Goal: Communication & Community: Answer question/provide support

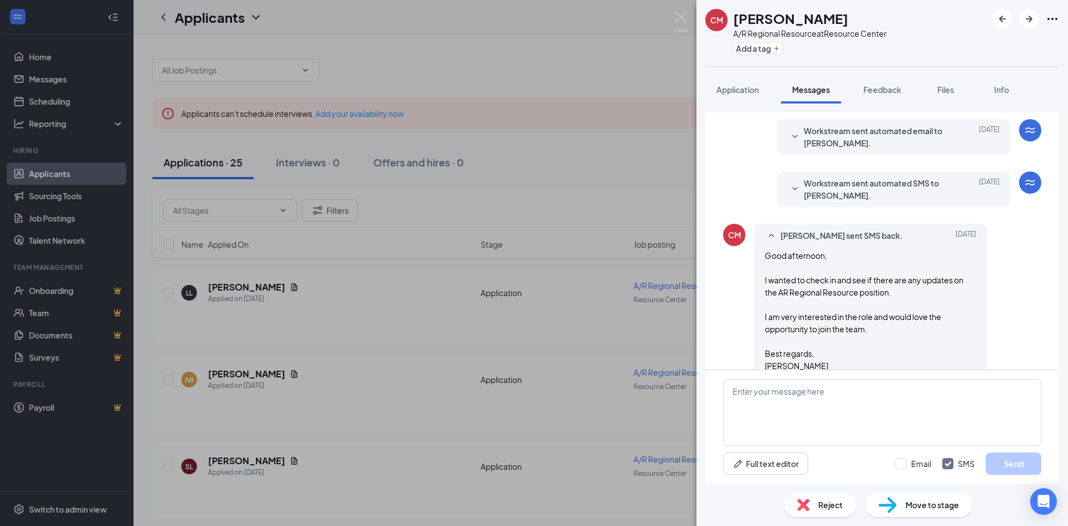
scroll to position [56, 0]
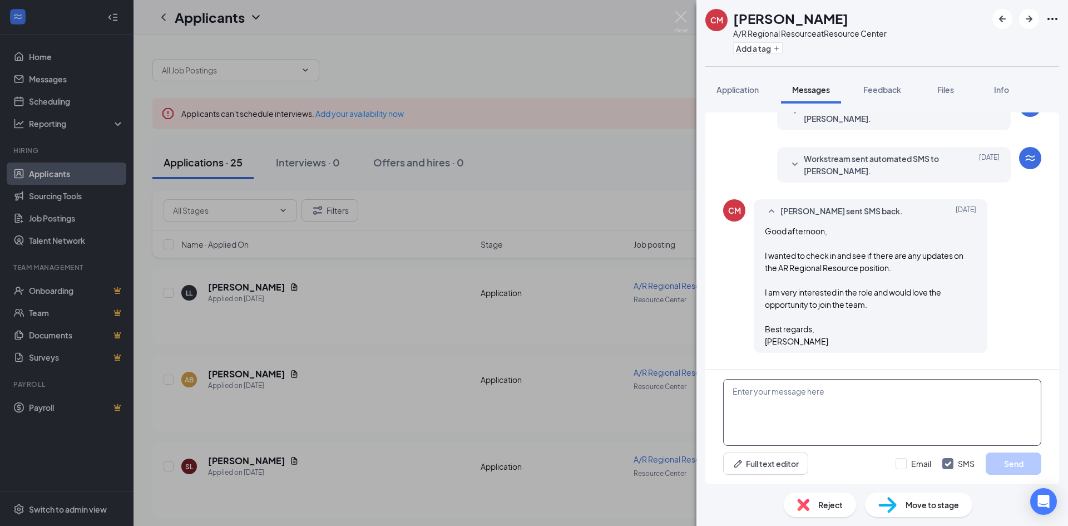
click at [841, 389] on textarea at bounding box center [882, 412] width 318 height 67
drag, startPoint x: 761, startPoint y: 410, endPoint x: 810, endPoint y: 422, distance: 50.3
click at [761, 410] on textarea "Hi [PERSON_NAME]," at bounding box center [882, 412] width 318 height 67
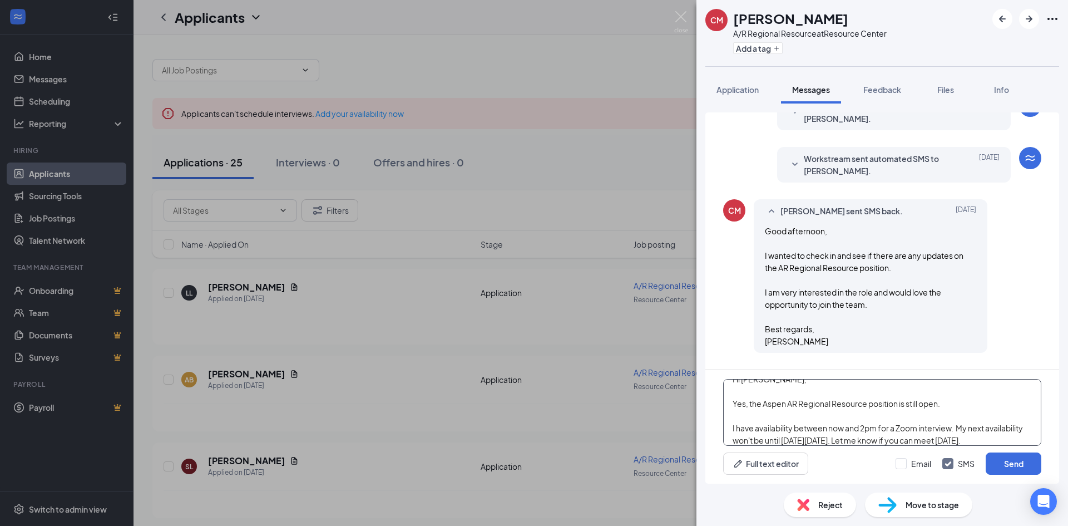
scroll to position [19, 0]
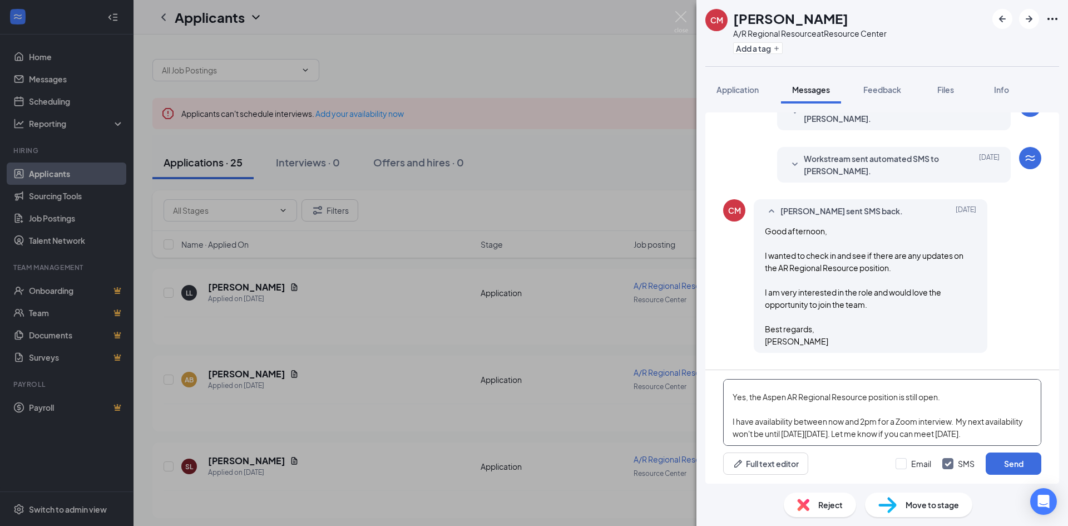
drag, startPoint x: 1018, startPoint y: 441, endPoint x: 1018, endPoint y: 430, distance: 11.1
click at [1018, 430] on textarea "Hi [PERSON_NAME], Yes, the Aspen AR Regional Resource position is still open. I…" at bounding box center [882, 412] width 318 height 67
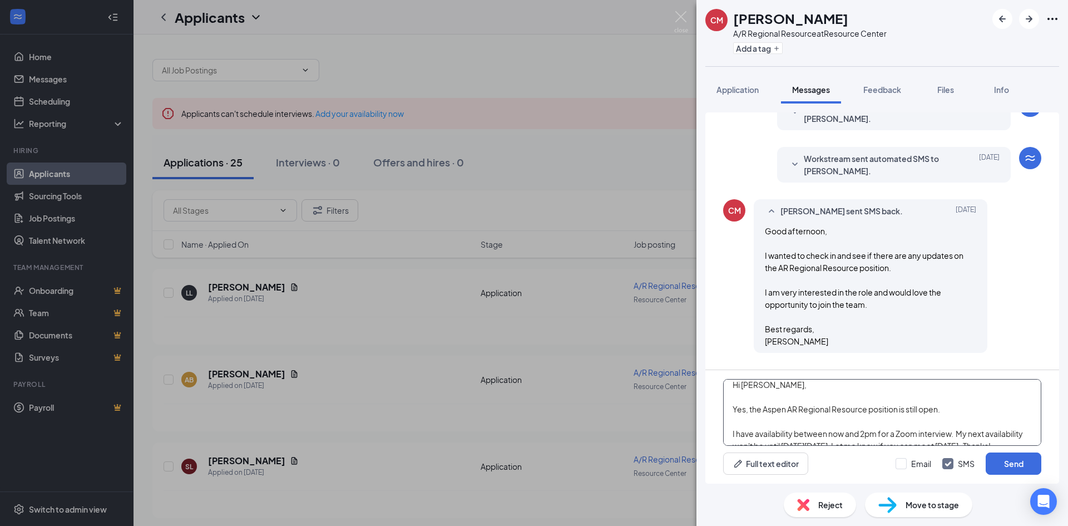
scroll to position [24, 0]
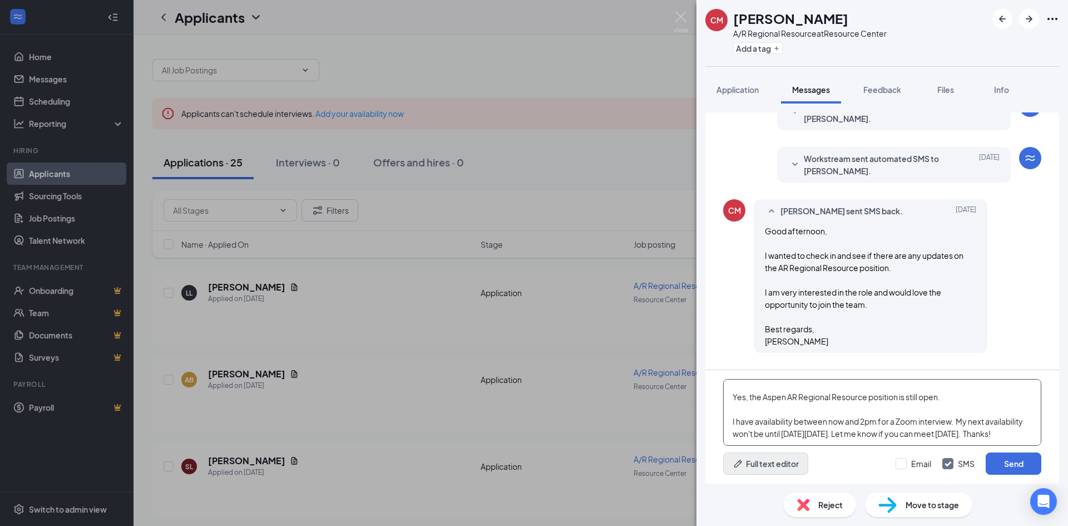
type textarea "Hi [PERSON_NAME], Yes, the Aspen AR Regional Resource position is still open. I…"
click at [758, 462] on button "Full text editor" at bounding box center [765, 463] width 85 height 22
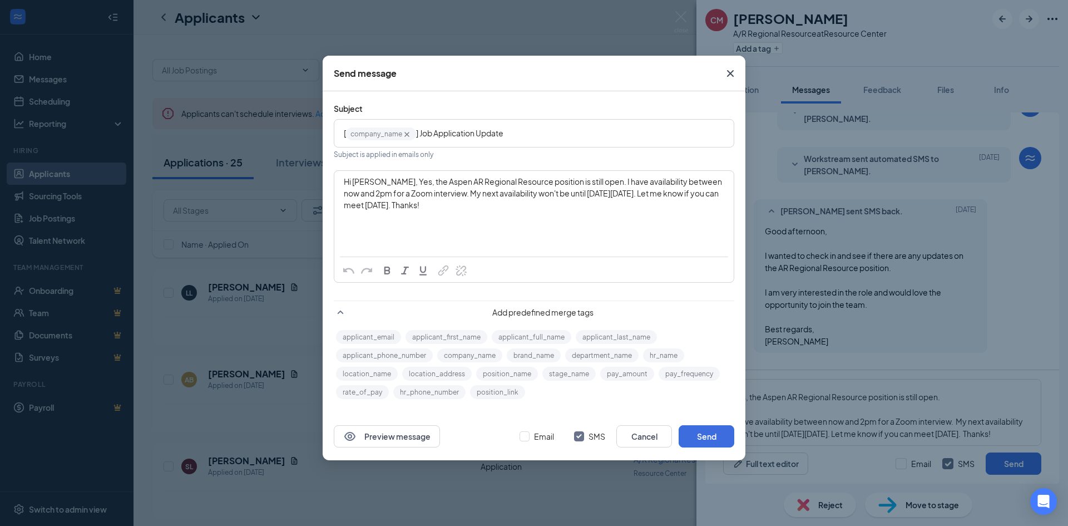
click at [386, 273] on span "button" at bounding box center [387, 270] width 12 height 12
click at [421, 267] on span "button" at bounding box center [423, 270] width 12 height 12
click at [517, 197] on span "Hi [PERSON_NAME], Yes, the Aspen AR Regional Resource position is still open. I…" at bounding box center [533, 192] width 379 height 33
drag, startPoint x: 697, startPoint y: 181, endPoint x: 449, endPoint y: 189, distance: 248.2
click at [449, 189] on span "Hi [PERSON_NAME], Yes, the Aspen AR Regional Resource position is still open. I…" at bounding box center [533, 192] width 379 height 33
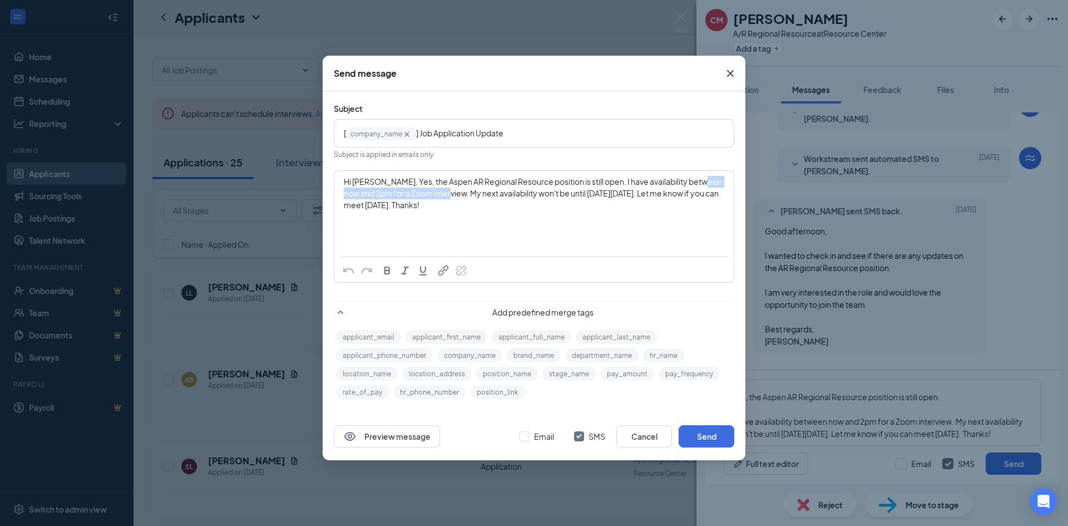
click at [424, 270] on span "button" at bounding box center [423, 270] width 12 height 12
click at [389, 270] on span "button" at bounding box center [387, 270] width 12 height 12
click at [711, 440] on button "Send" at bounding box center [707, 436] width 56 height 22
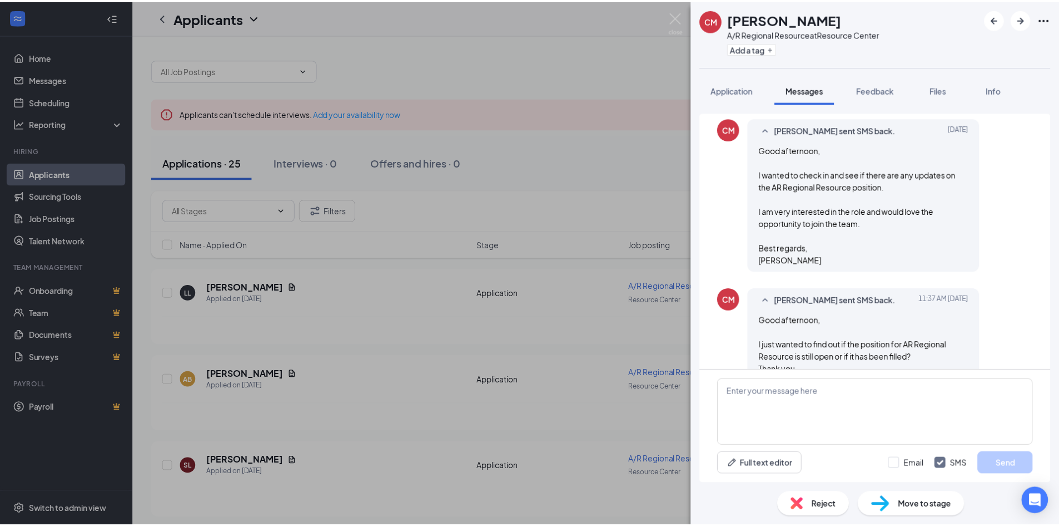
scroll to position [0, 0]
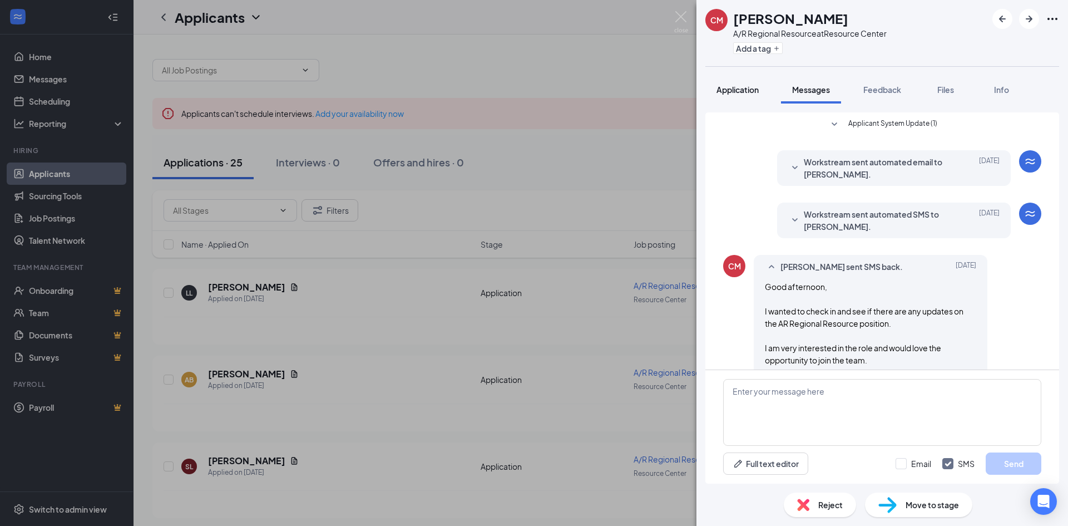
click at [731, 86] on span "Application" at bounding box center [737, 90] width 42 height 10
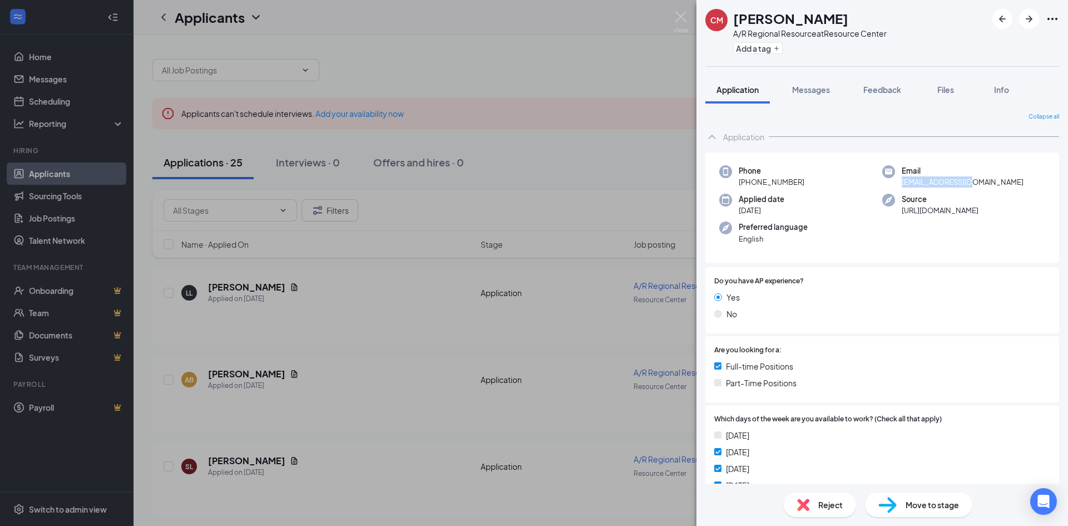
drag, startPoint x: 898, startPoint y: 182, endPoint x: 965, endPoint y: 187, distance: 67.5
click at [965, 187] on span "[EMAIL_ADDRESS][DOMAIN_NAME]" at bounding box center [963, 181] width 122 height 11
copy span "[EMAIL_ADDRESS][DOMAIN_NAME]"
drag, startPoint x: 679, startPoint y: 19, endPoint x: 537, endPoint y: 122, distance: 175.7
click at [679, 19] on img at bounding box center [681, 22] width 14 height 22
